Goal: Find specific page/section: Find specific page/section

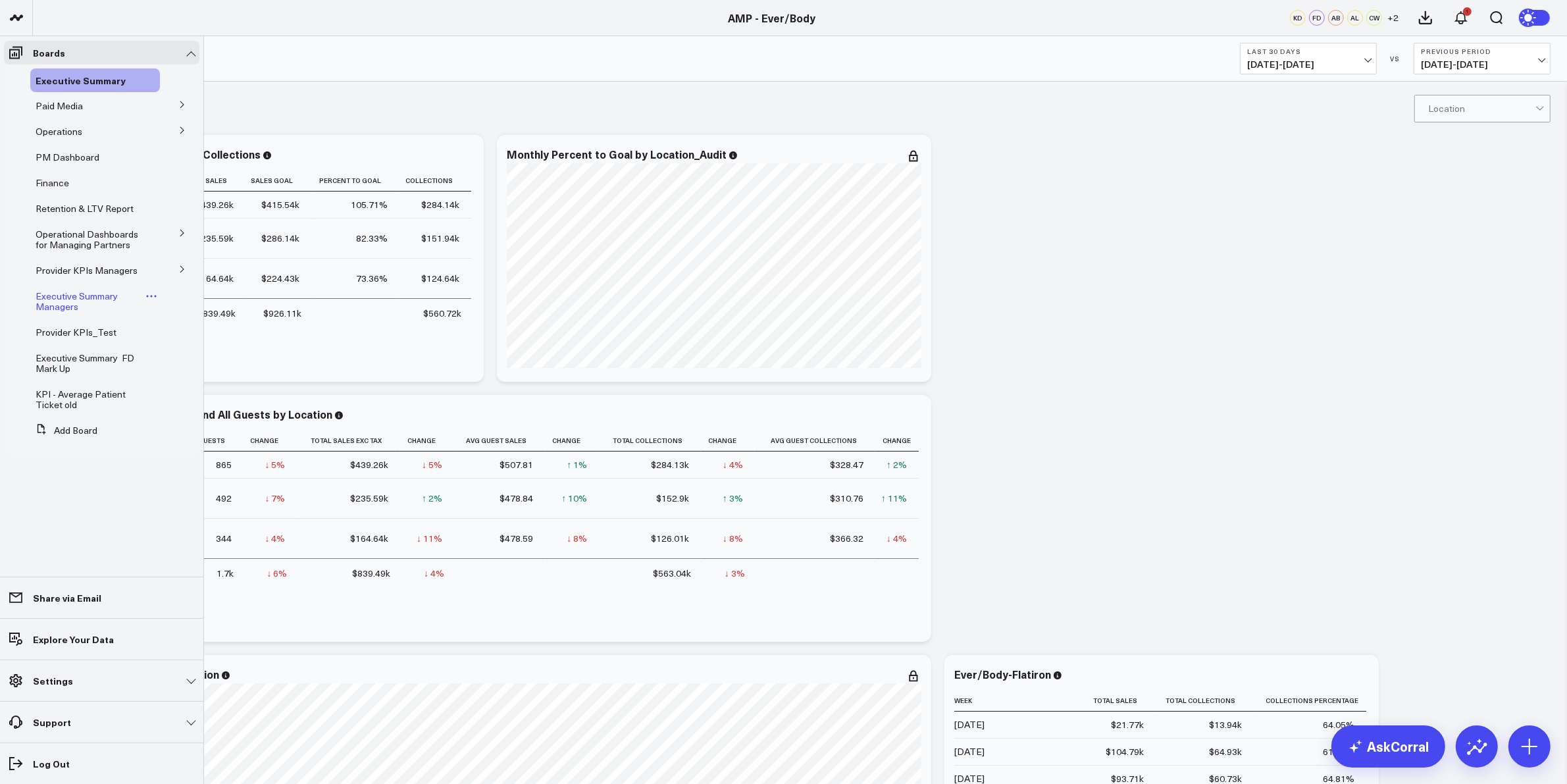
click at [58, 294] on span "Executive Summary Managers" at bounding box center [77, 301] width 82 height 23
